Goal: Entertainment & Leisure: Browse casually

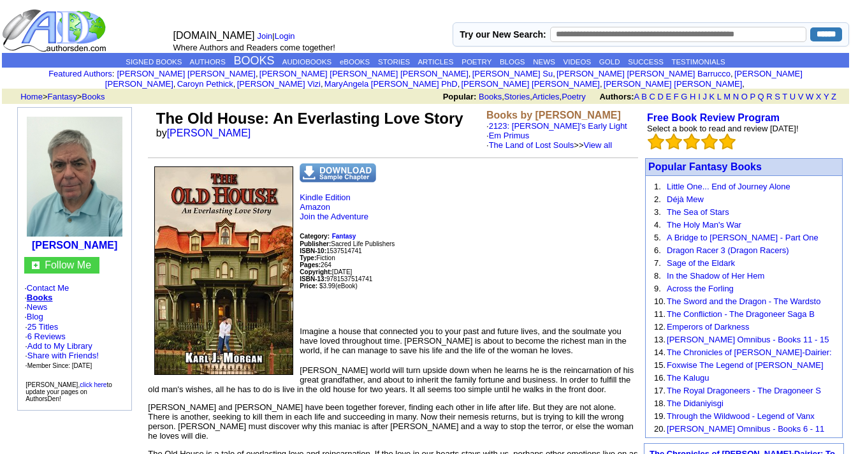
click at [337, 171] on img at bounding box center [338, 172] width 77 height 19
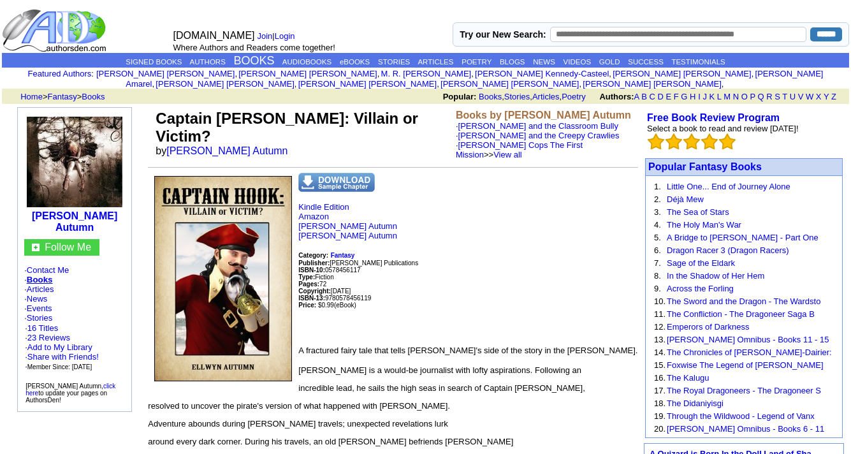
click at [341, 173] on img at bounding box center [336, 182] width 77 height 19
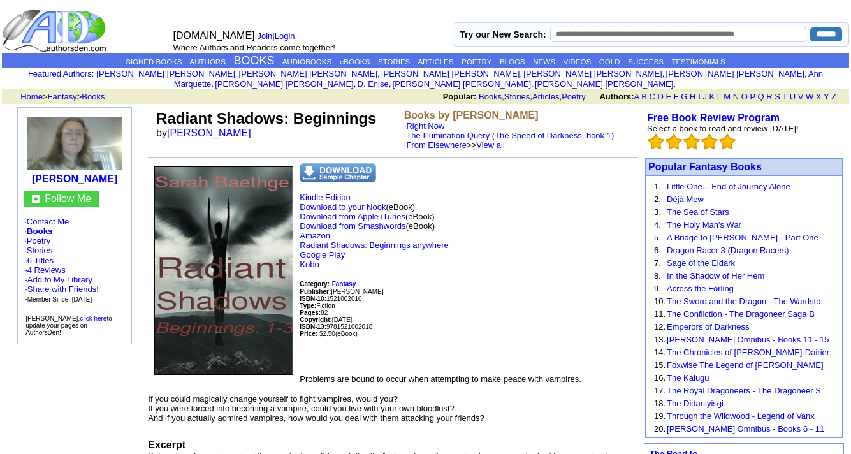
click at [336, 166] on img at bounding box center [338, 172] width 77 height 19
